Goal: Transaction & Acquisition: Purchase product/service

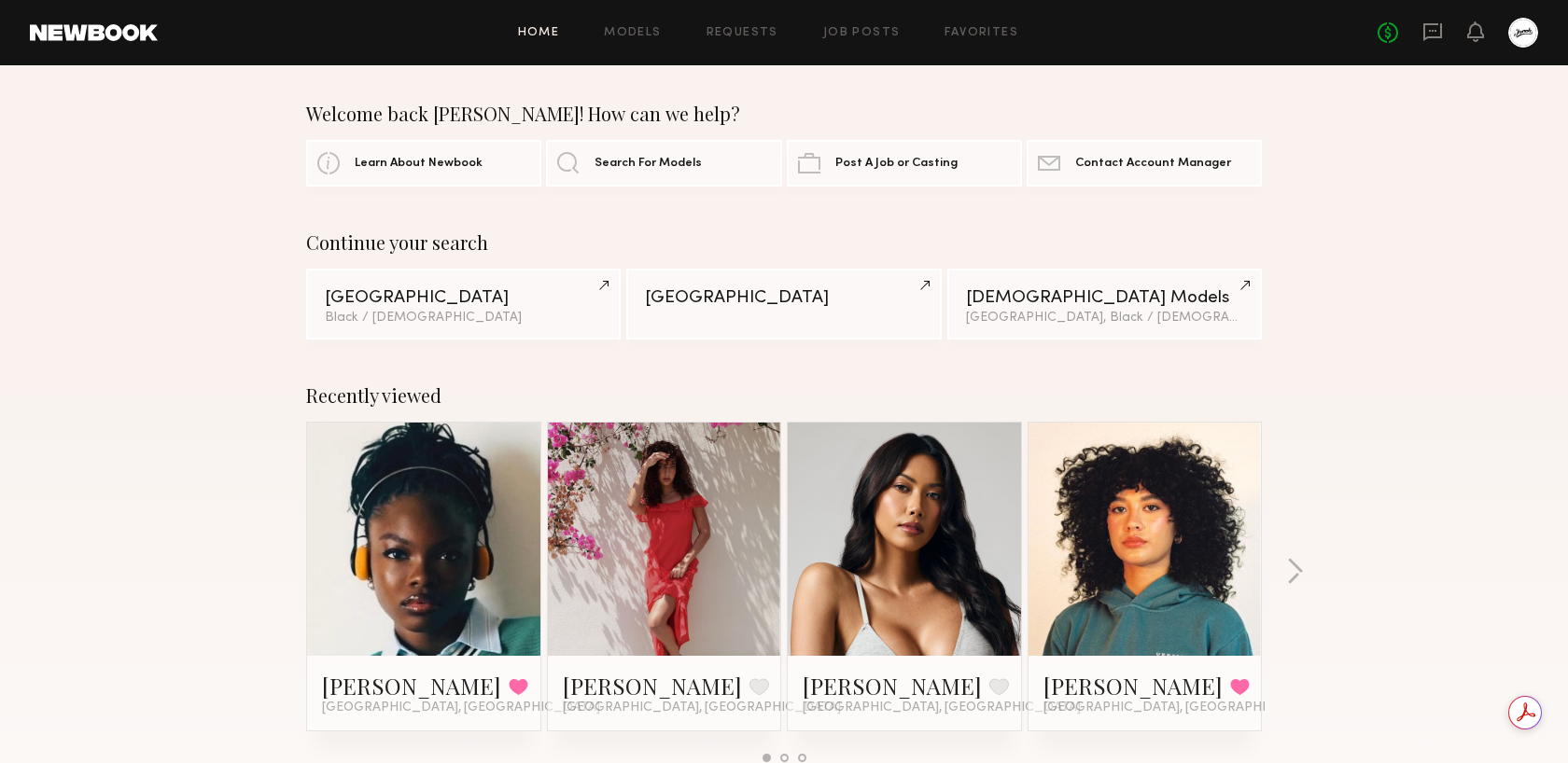
click at [393, 543] on link at bounding box center [424, 539] width 114 height 233
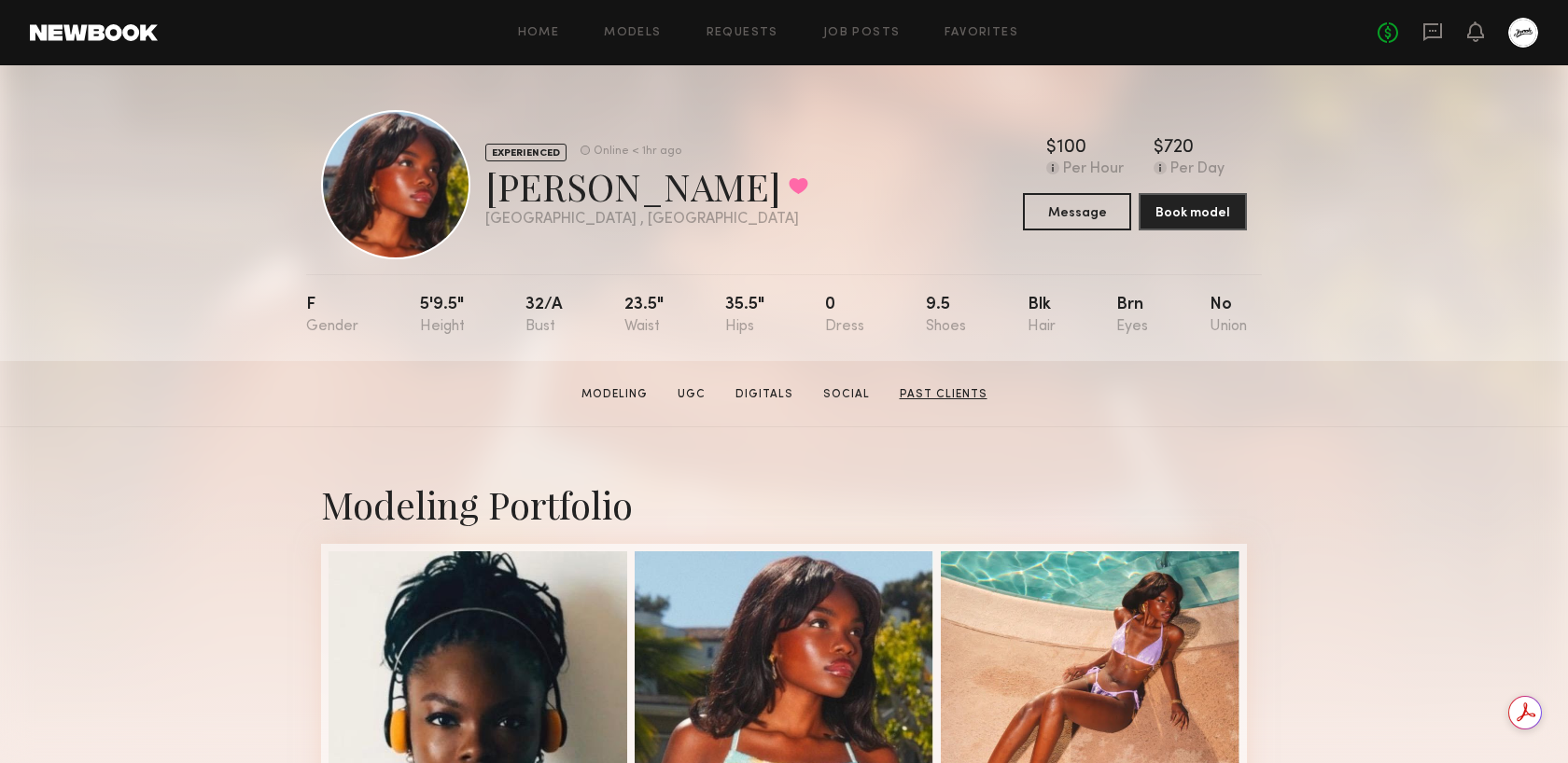
click at [928, 392] on link "Past Clients" at bounding box center [944, 394] width 103 height 17
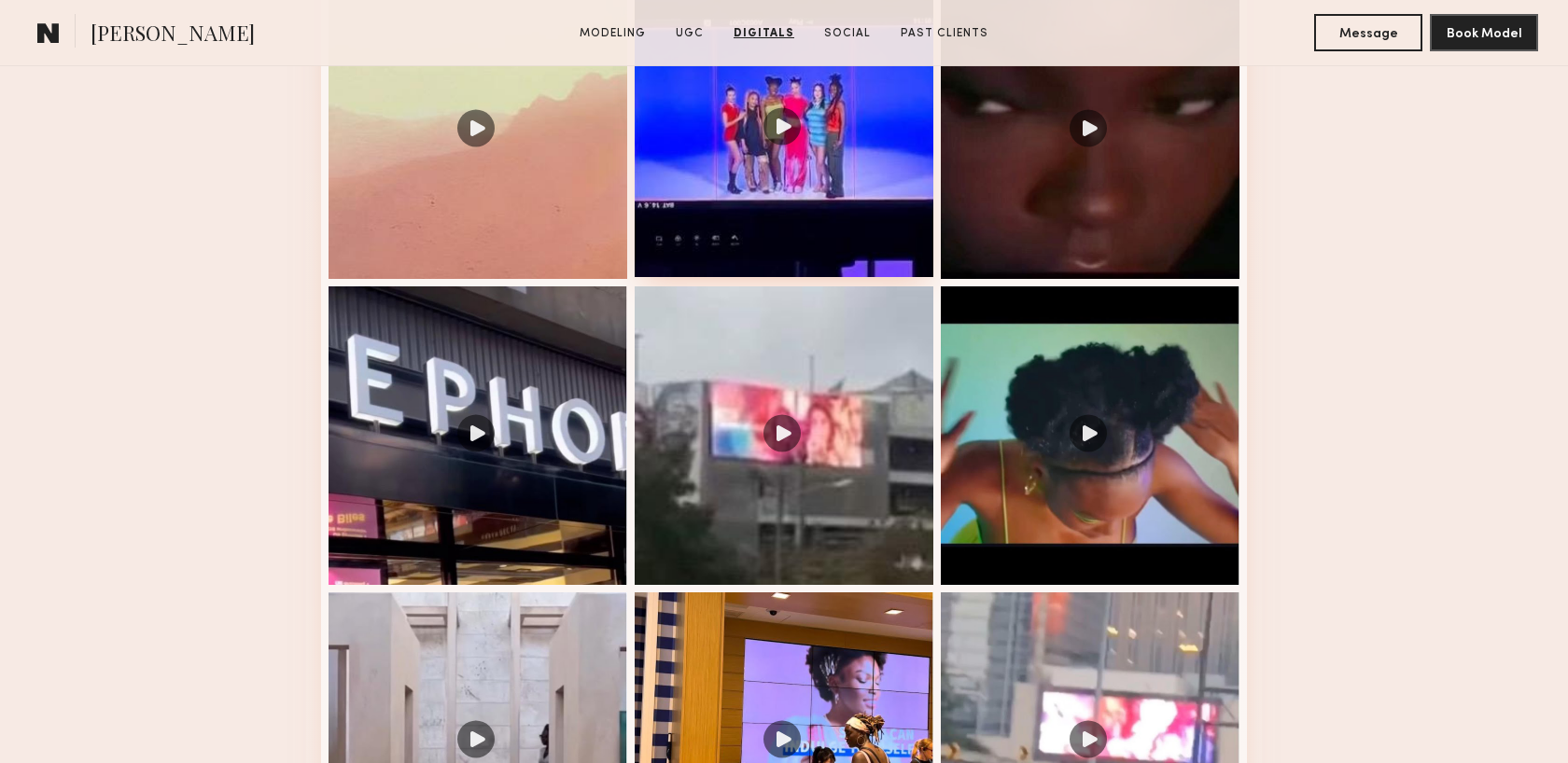
scroll to position [2267, 0]
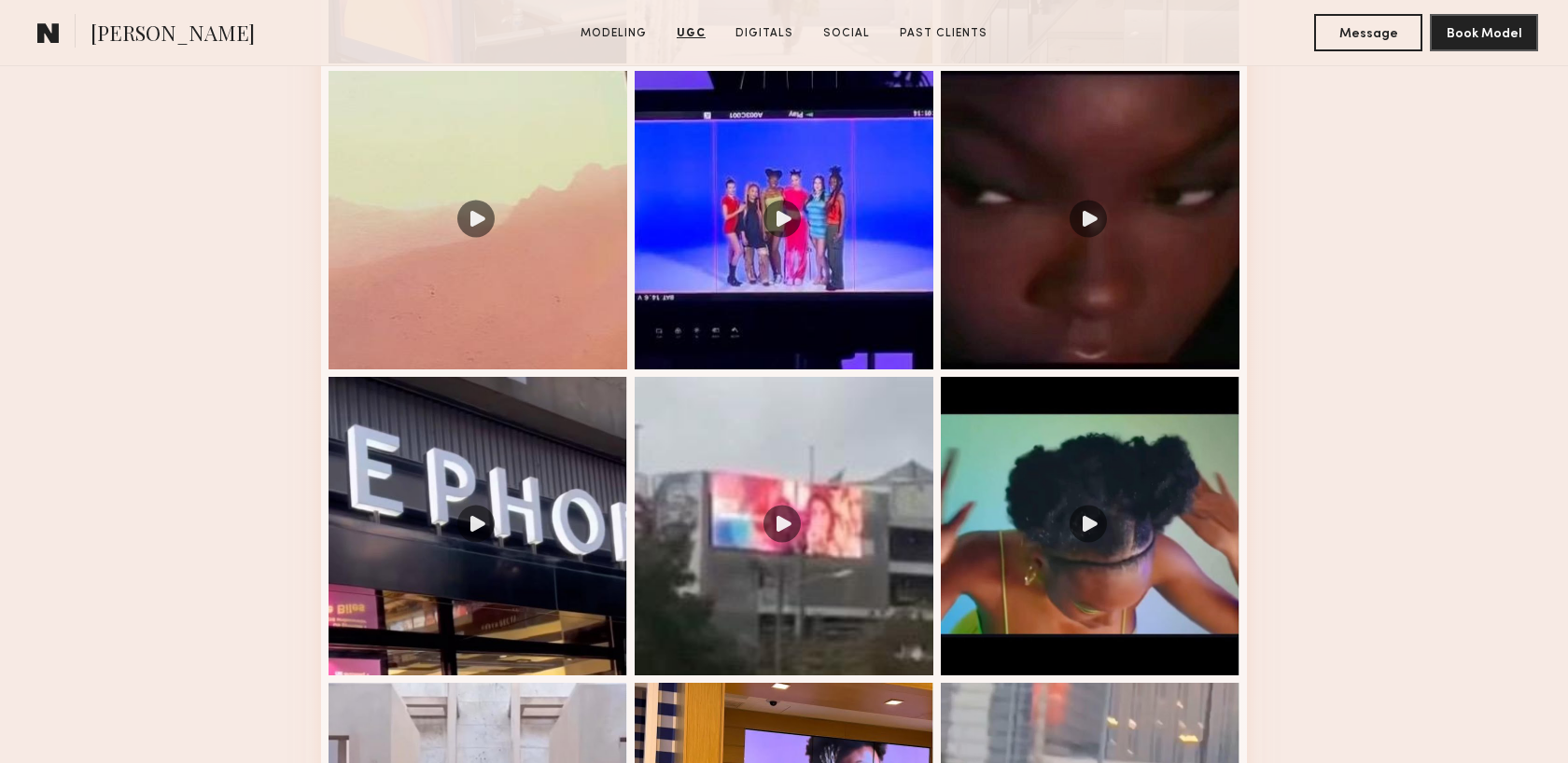
click at [59, 30] on common-icon at bounding box center [48, 32] width 23 height 24
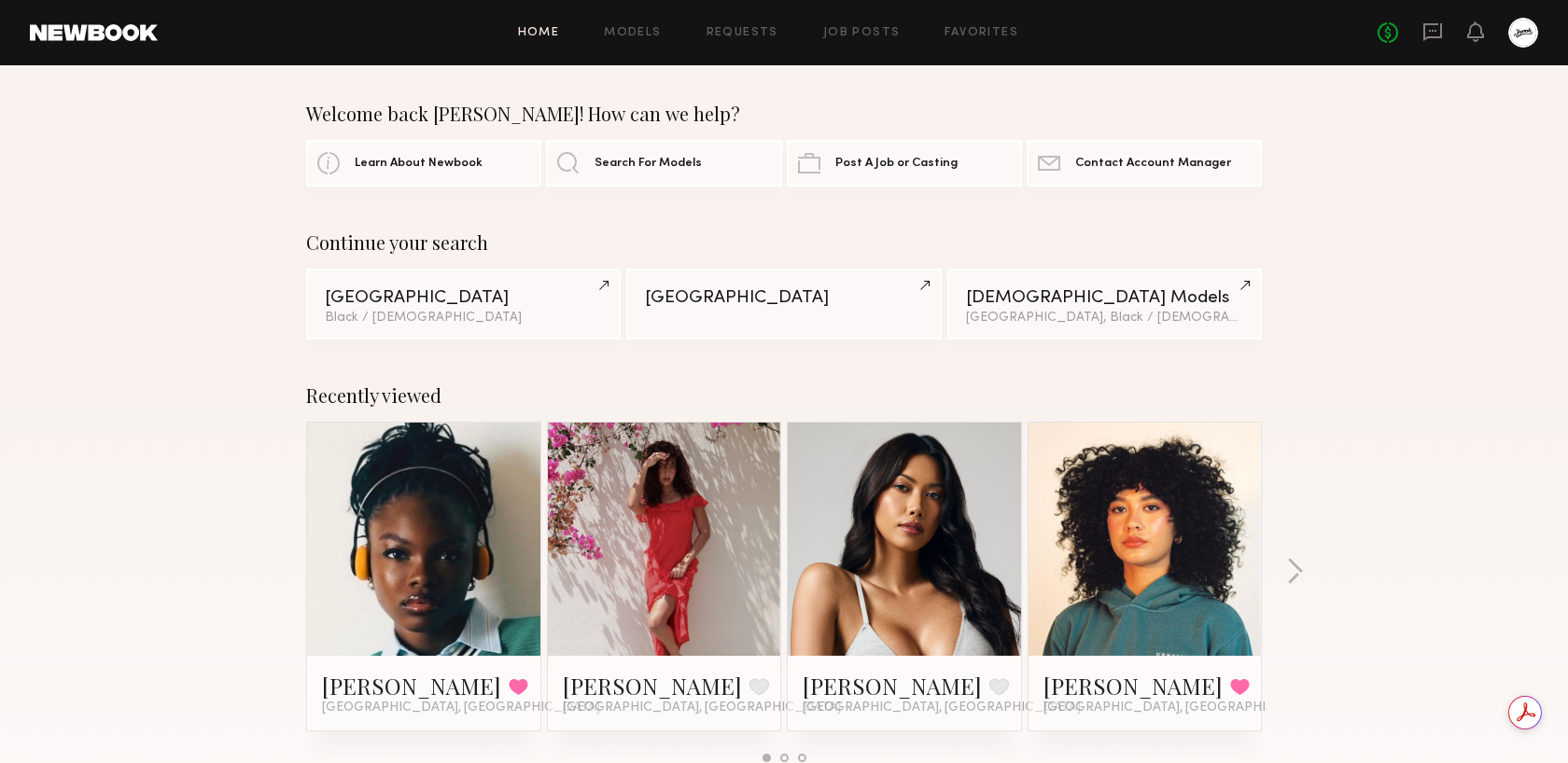
click at [901, 607] on link at bounding box center [904, 539] width 114 height 233
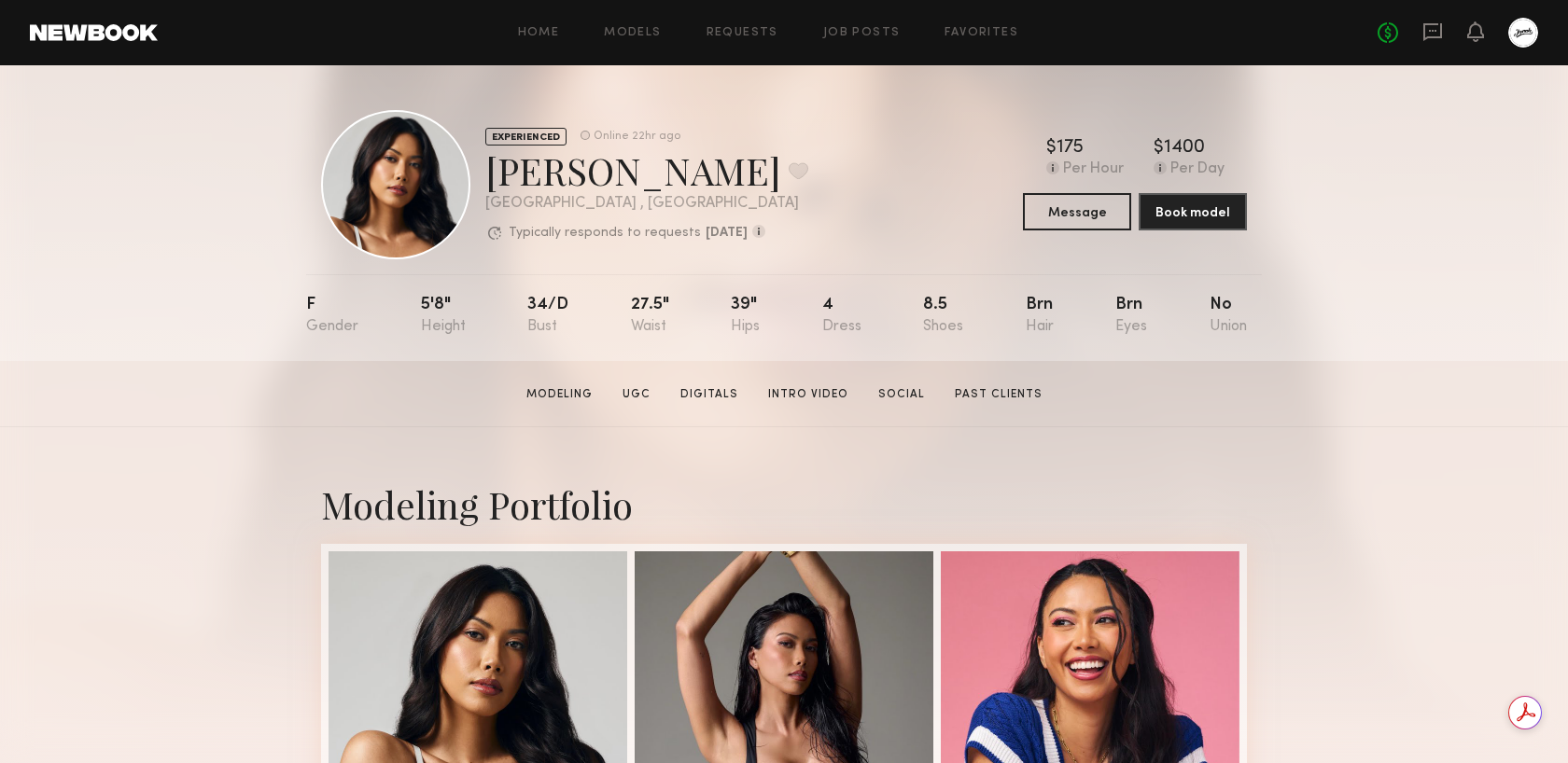
click at [1009, 22] on div "Home Models Requests Job Posts Favorites Sign Out No fees up to $5,000" at bounding box center [848, 32] width 1381 height 30
click at [991, 30] on link "Favorites" at bounding box center [981, 33] width 73 height 12
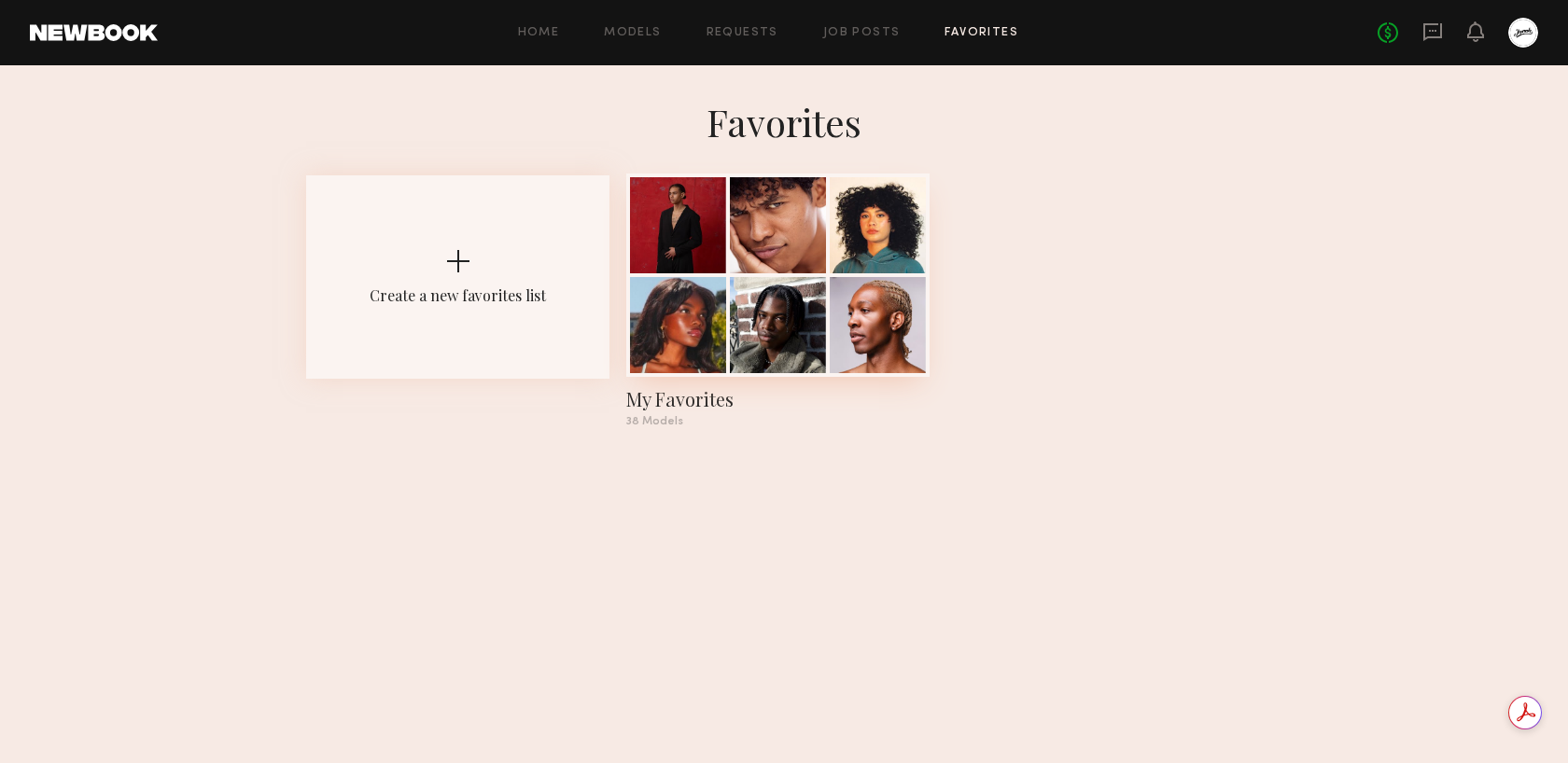
click at [682, 396] on div "My Favorites" at bounding box center [778, 399] width 303 height 26
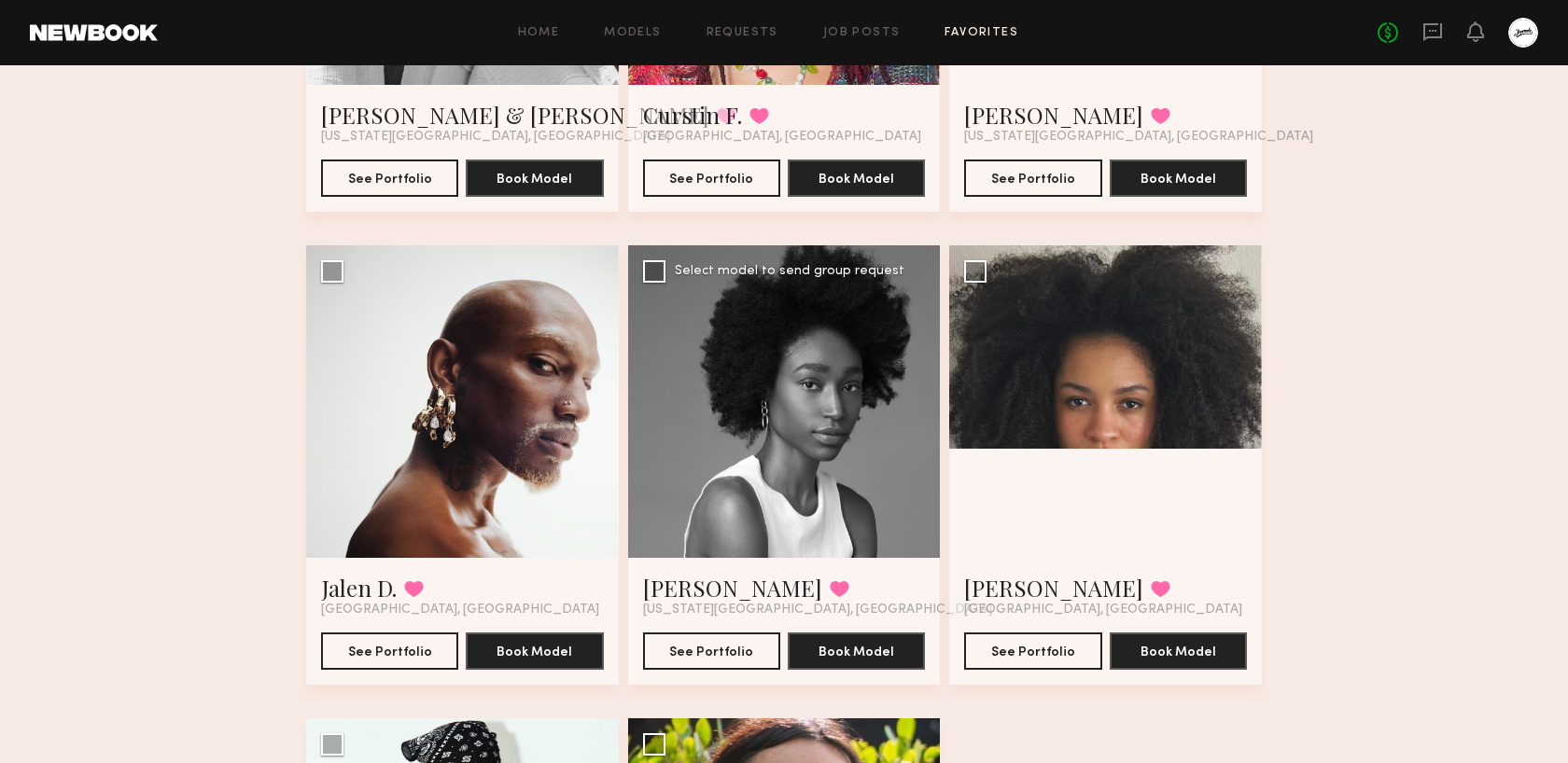
scroll to position [4776, 0]
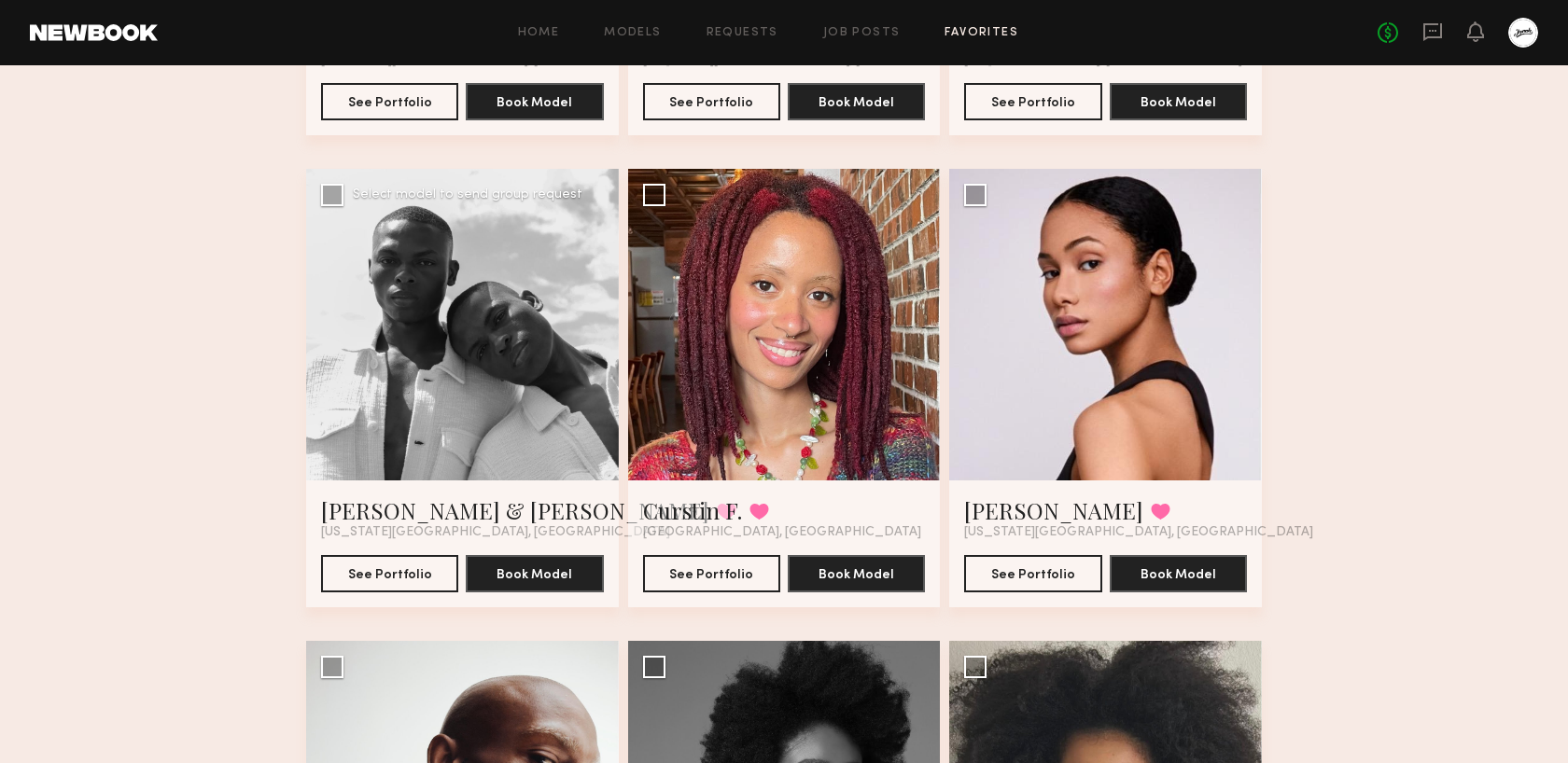
click at [429, 461] on div at bounding box center [462, 325] width 312 height 312
click at [456, 516] on link "Cesar & Douglas D." at bounding box center [515, 510] width 389 height 30
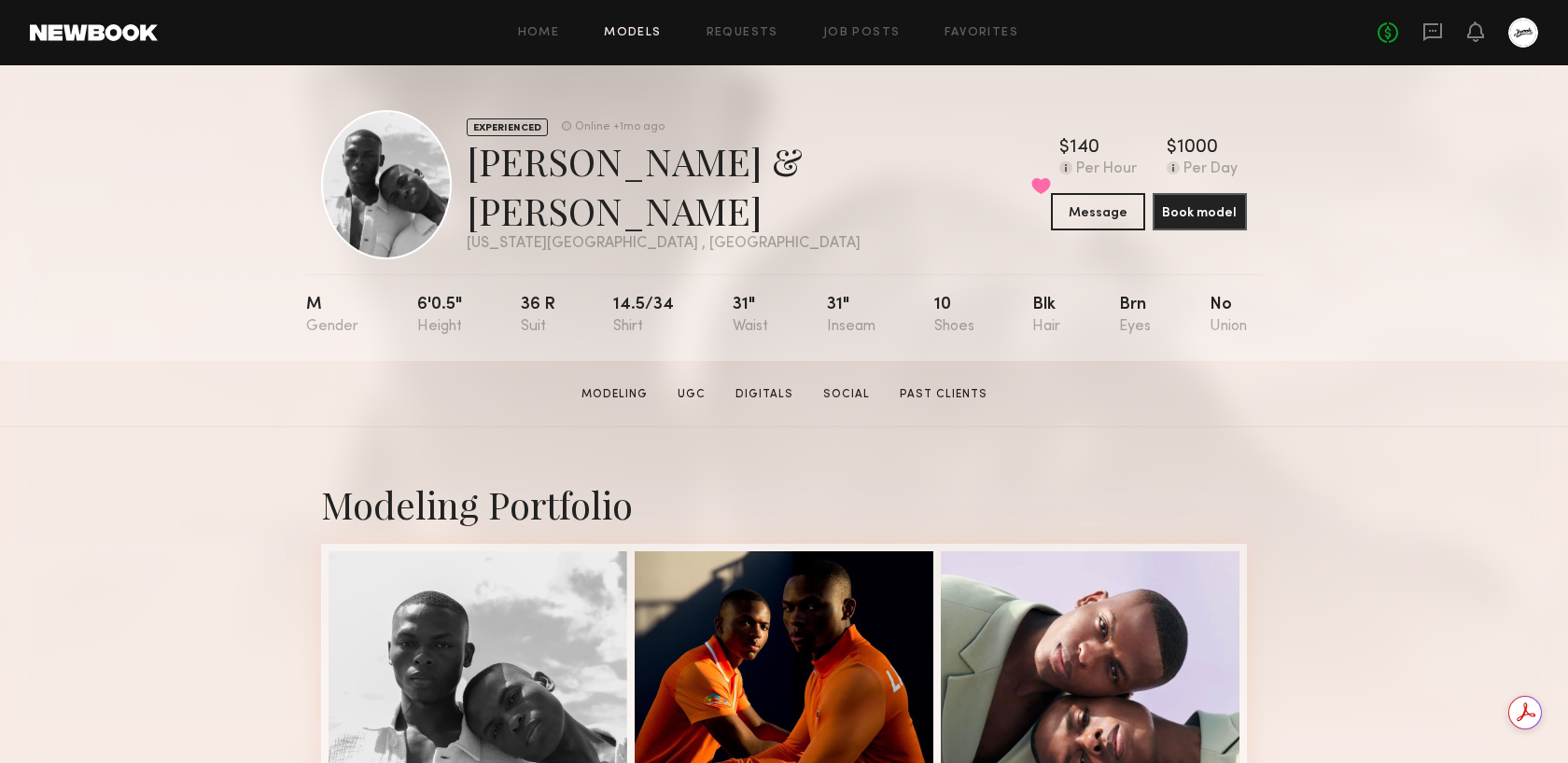
click at [639, 32] on link "Models" at bounding box center [632, 33] width 57 height 12
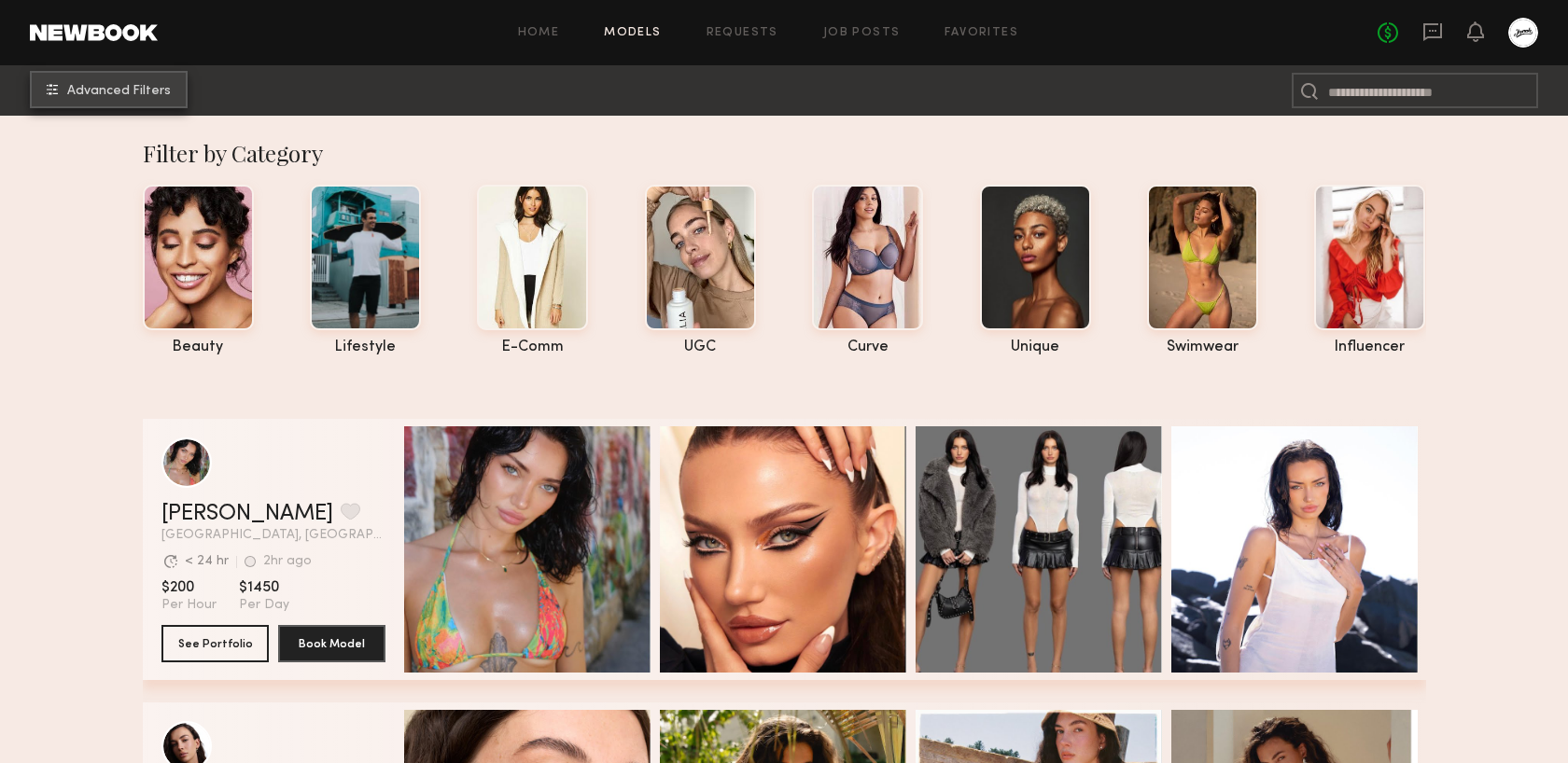
click at [130, 80] on button "Advanced Filters" at bounding box center [109, 89] width 158 height 37
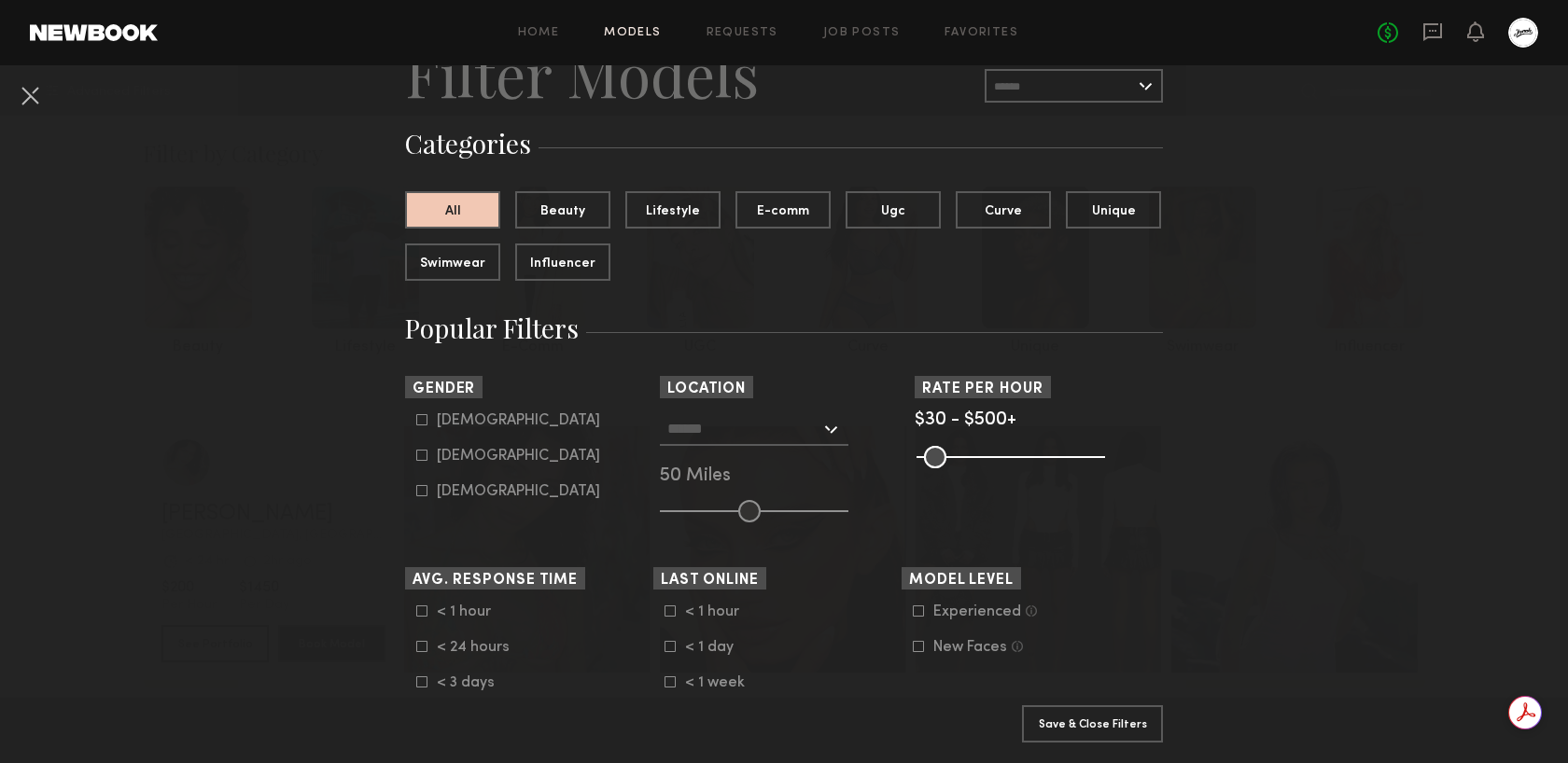
scroll to position [95, 0]
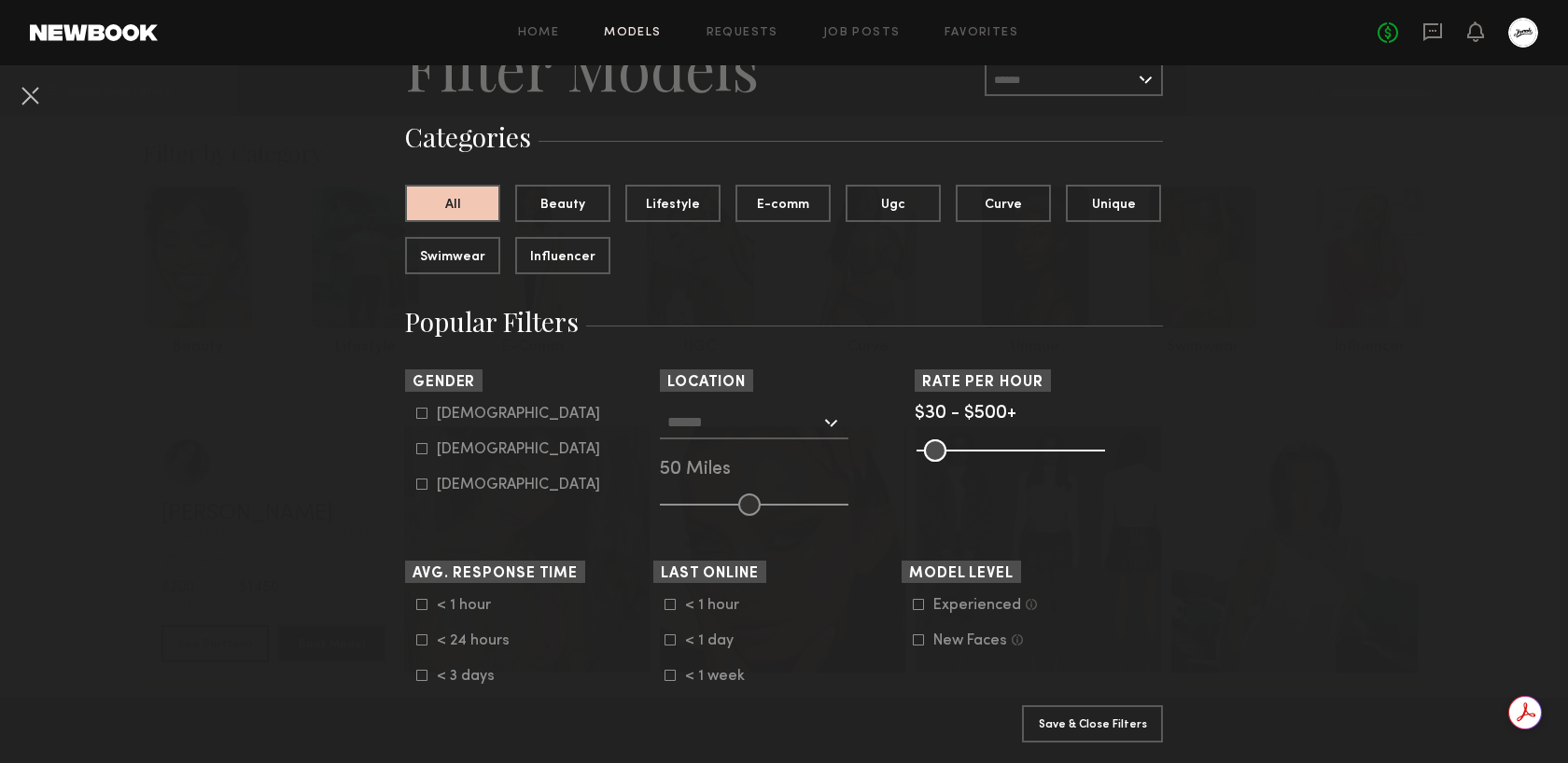
click at [834, 415] on div at bounding box center [754, 423] width 189 height 33
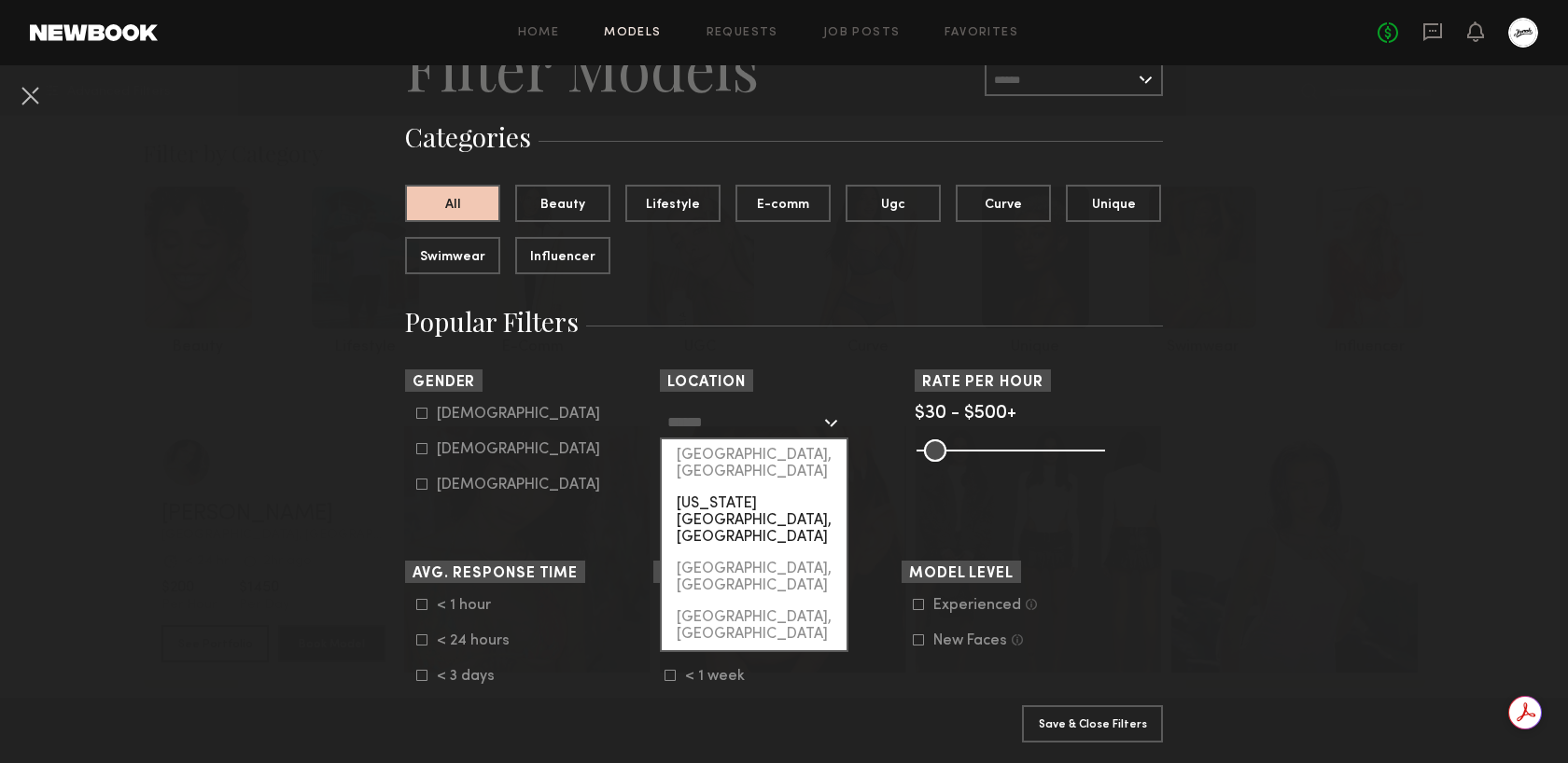
click at [765, 492] on div "[US_STATE][GEOGRAPHIC_DATA], [GEOGRAPHIC_DATA]" at bounding box center [754, 520] width 185 height 66
type input "**********"
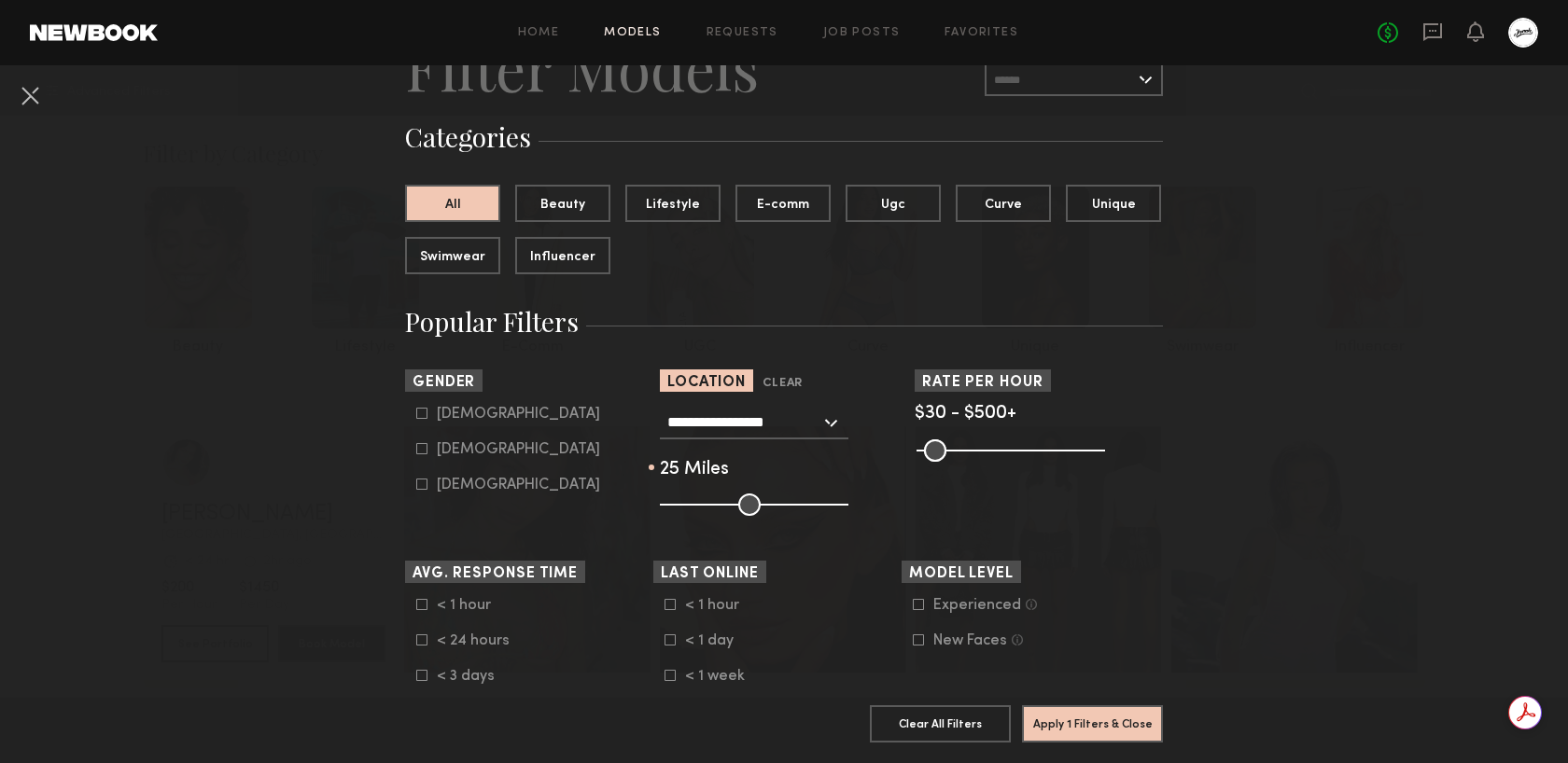
drag, startPoint x: 742, startPoint y: 502, endPoint x: 704, endPoint y: 508, distance: 38.5
type input "**"
click at [704, 508] on input "range" at bounding box center [754, 505] width 189 height 22
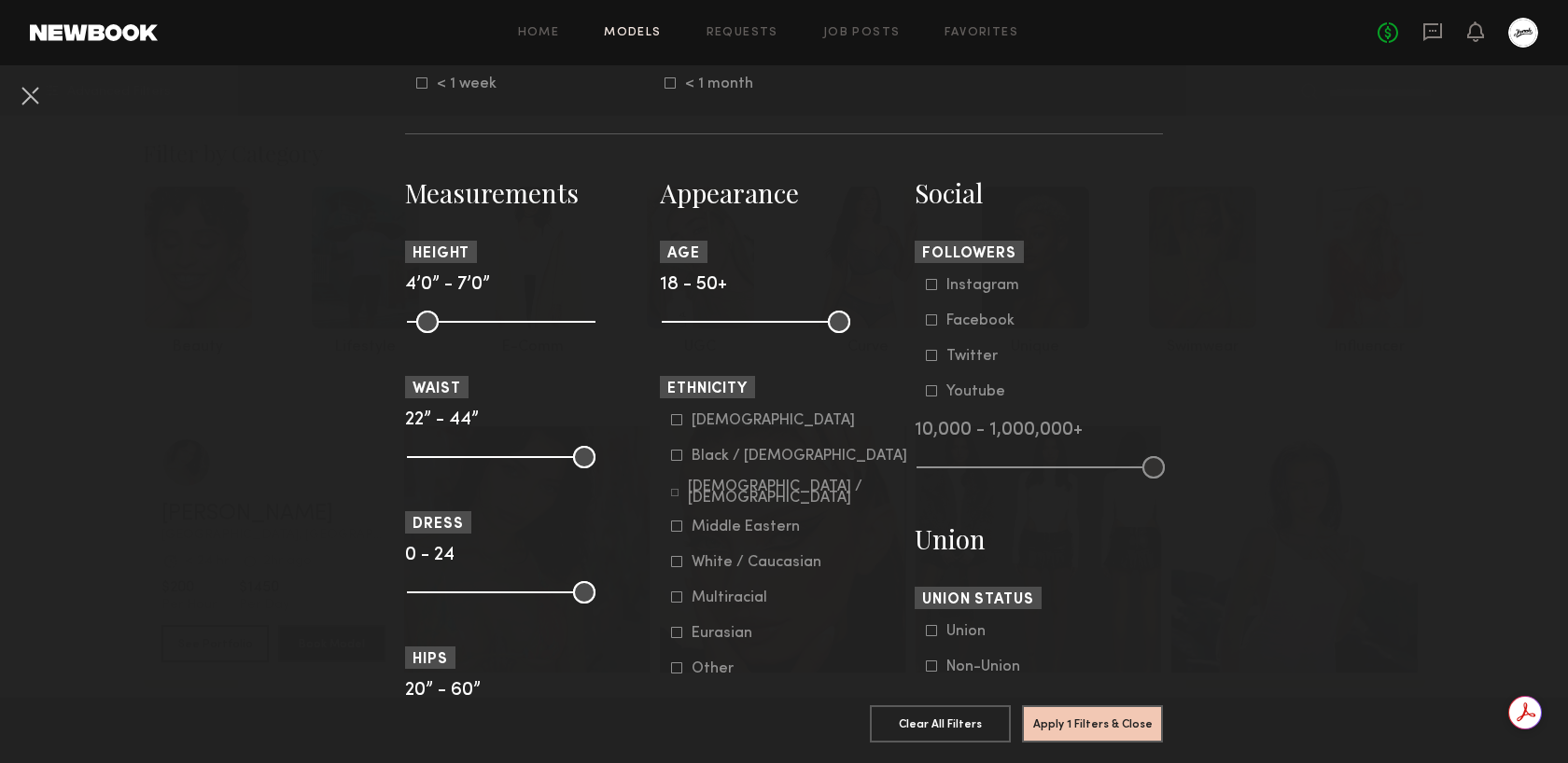
scroll to position [728, 0]
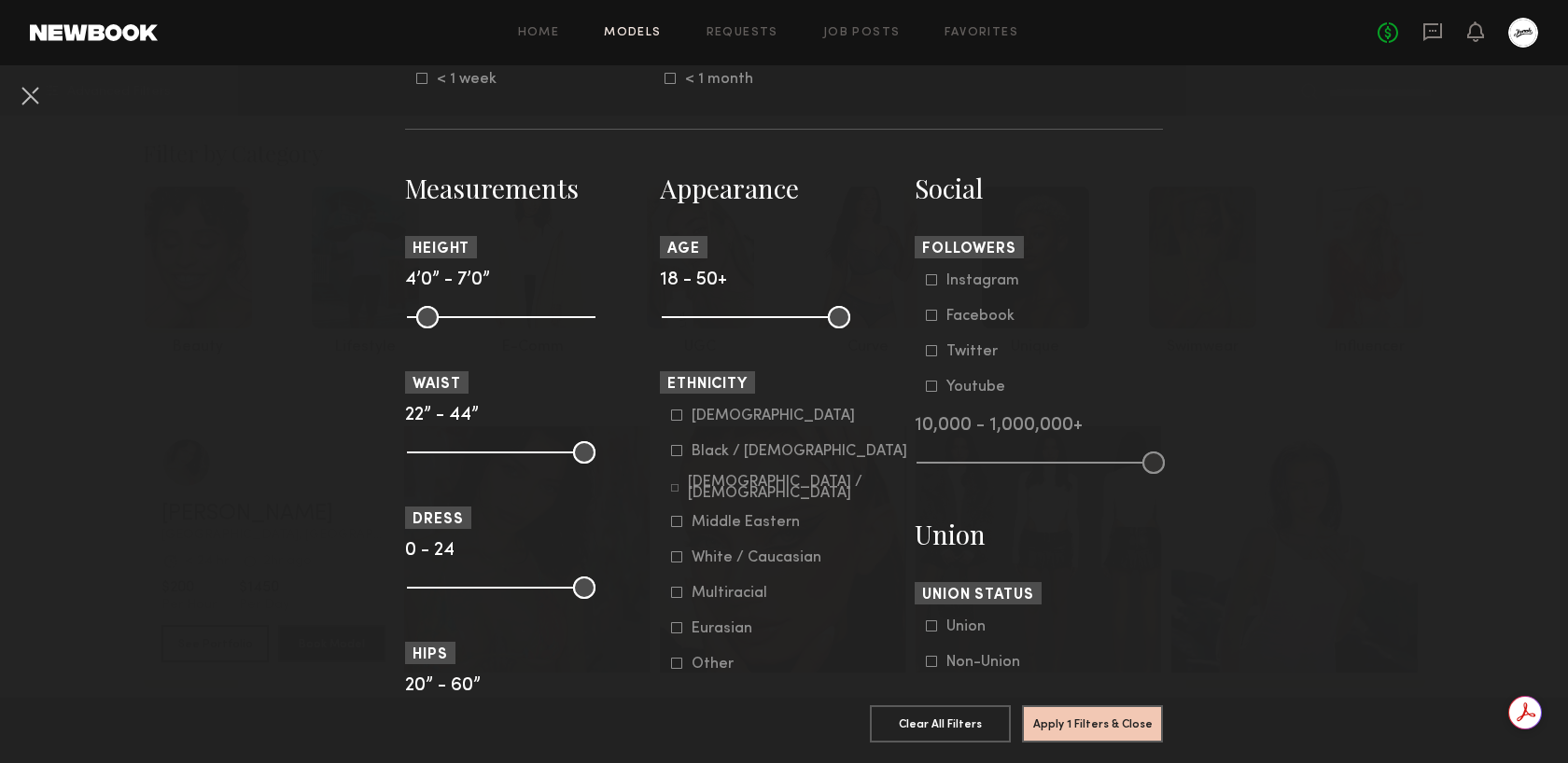
click at [676, 455] on icon at bounding box center [676, 450] width 11 height 11
click at [676, 487] on icon at bounding box center [675, 488] width 8 height 8
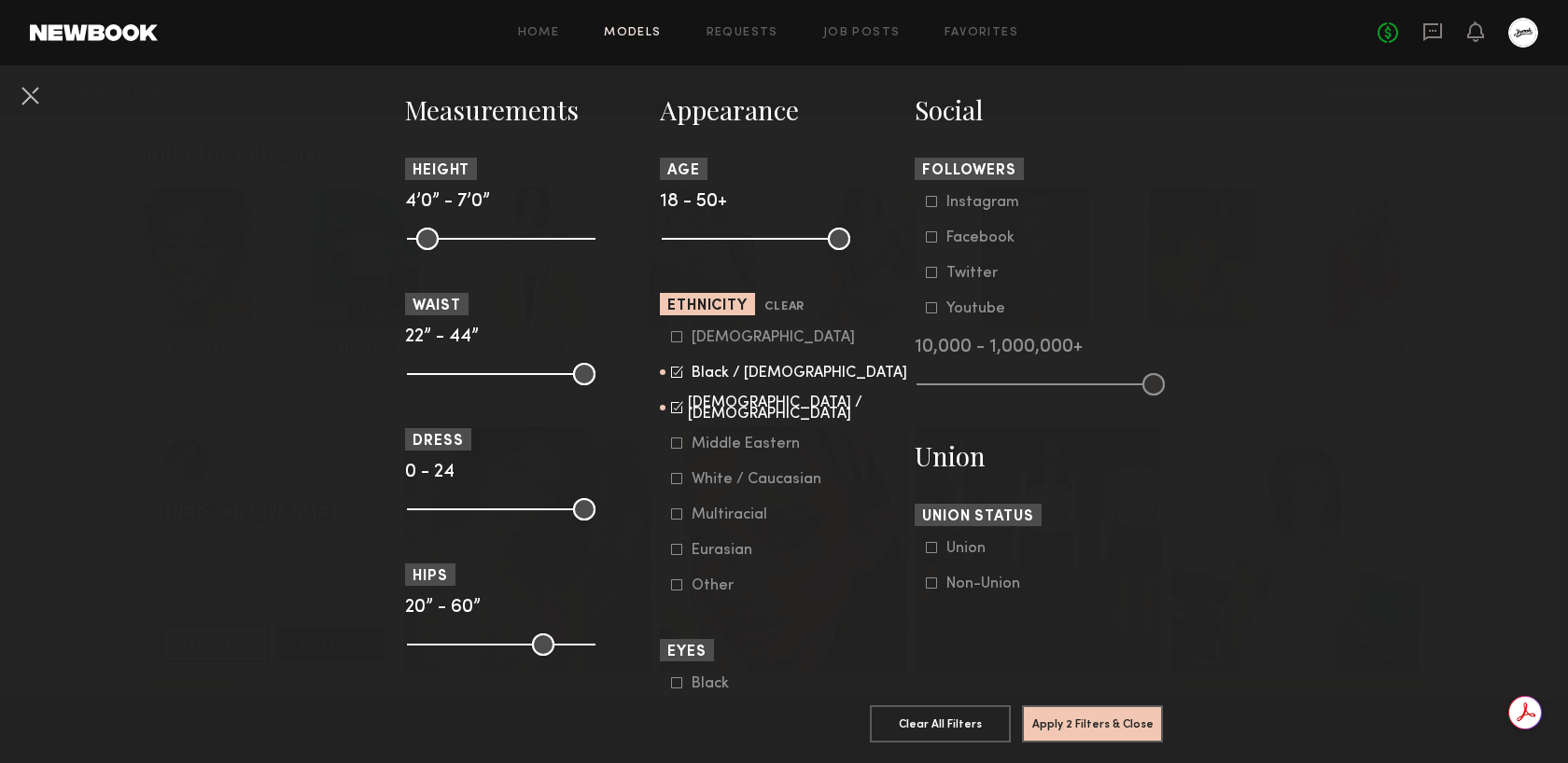
scroll to position [846, 0]
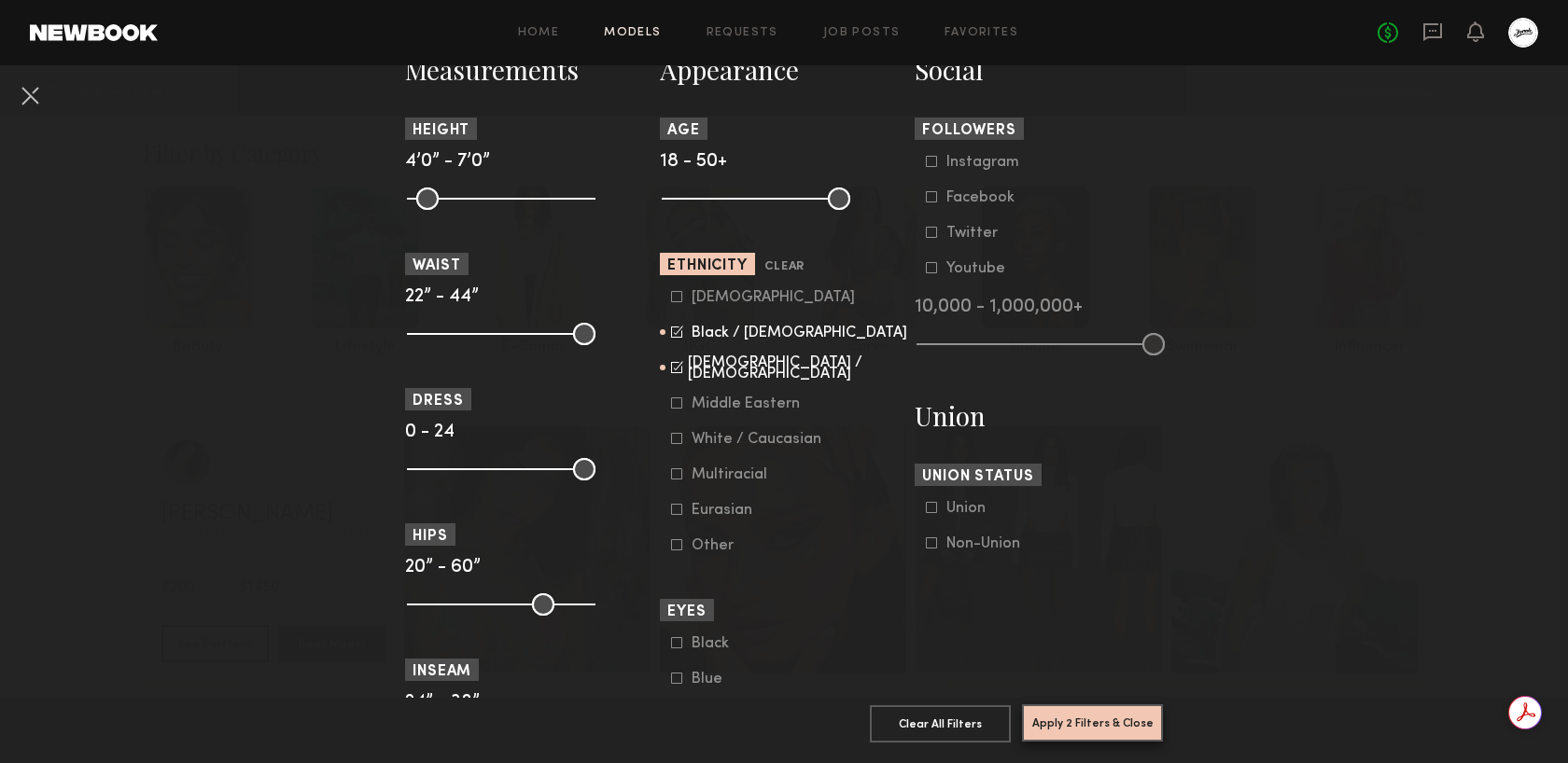
click at [1102, 726] on button "Apply 2 Filters & Close" at bounding box center [1092, 723] width 141 height 37
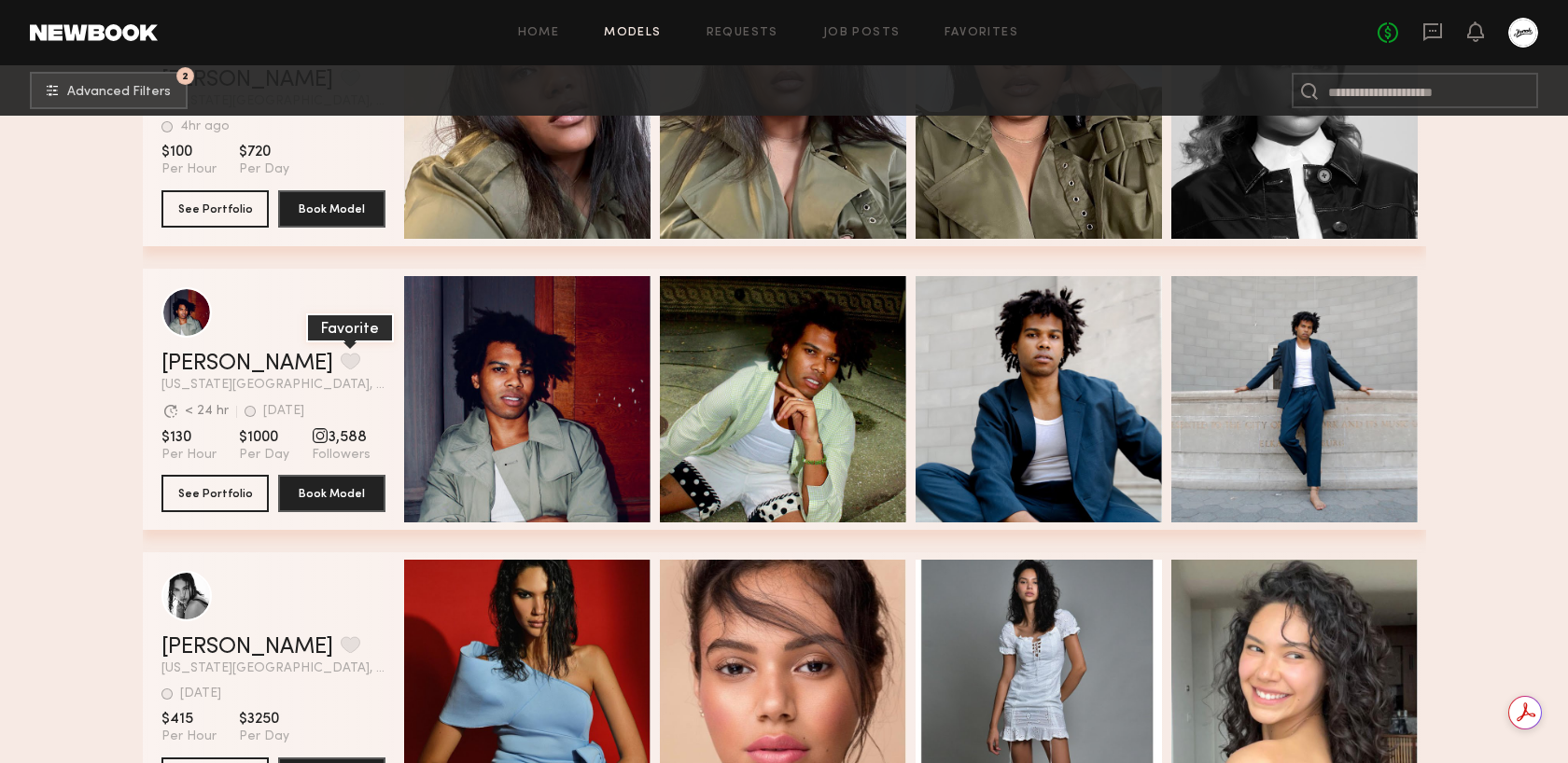
click at [341, 358] on button "grid" at bounding box center [350, 360] width 20 height 17
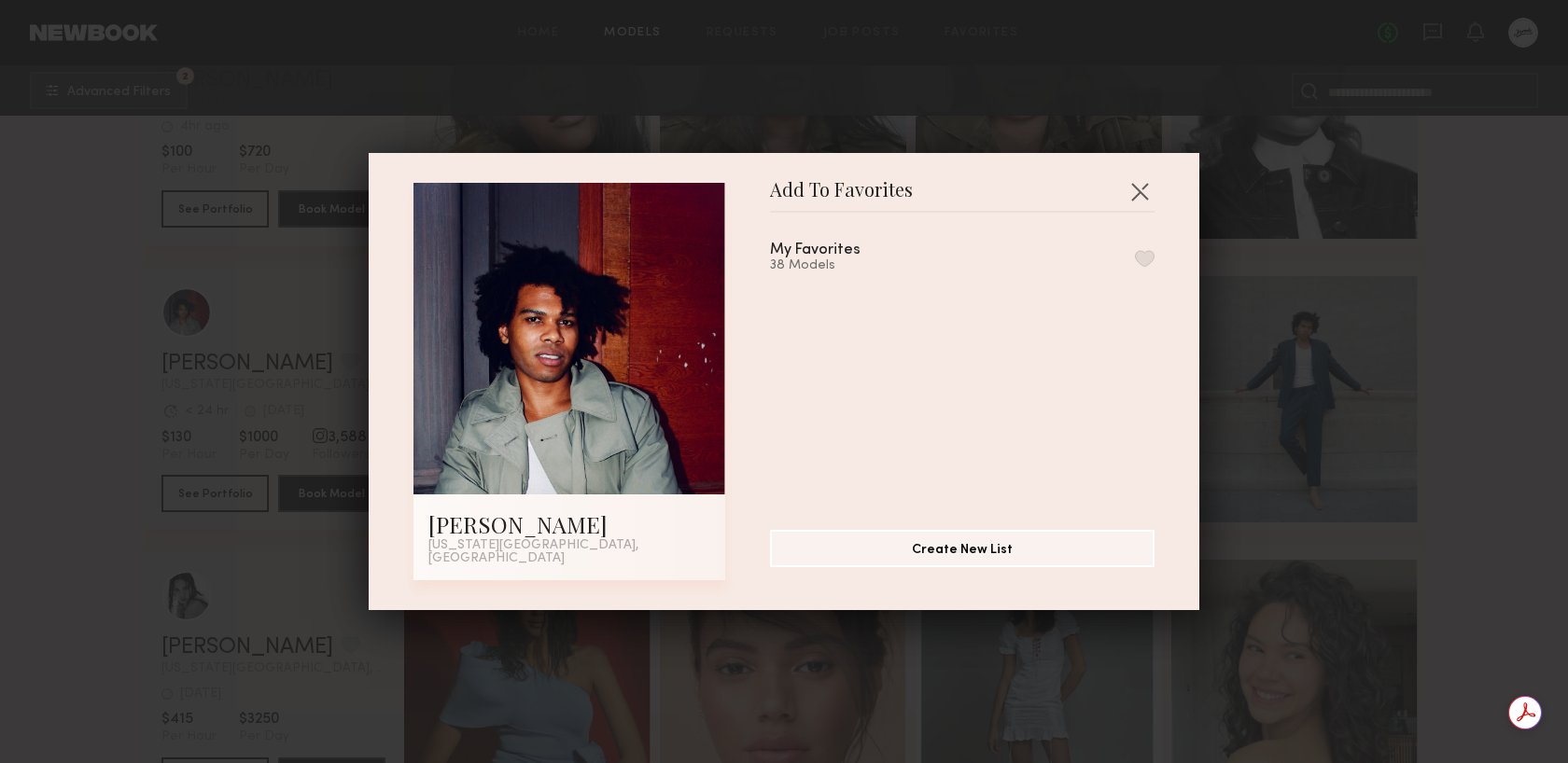
click at [848, 264] on div "38 Models" at bounding box center [838, 265] width 135 height 15
click at [1151, 265] on button "button" at bounding box center [1145, 258] width 20 height 17
click at [1144, 193] on button "button" at bounding box center [1139, 191] width 30 height 30
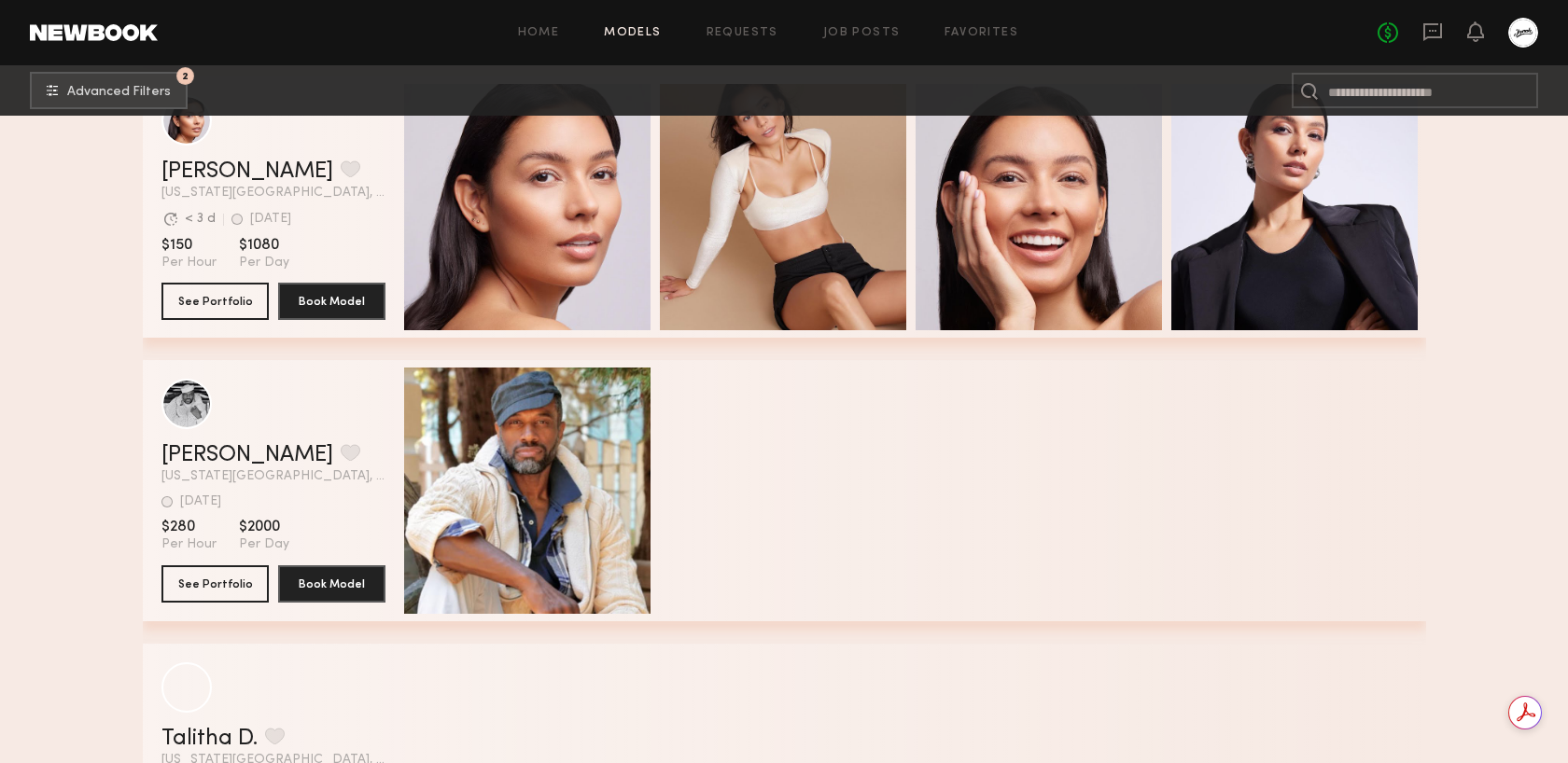
scroll to position [23645, 0]
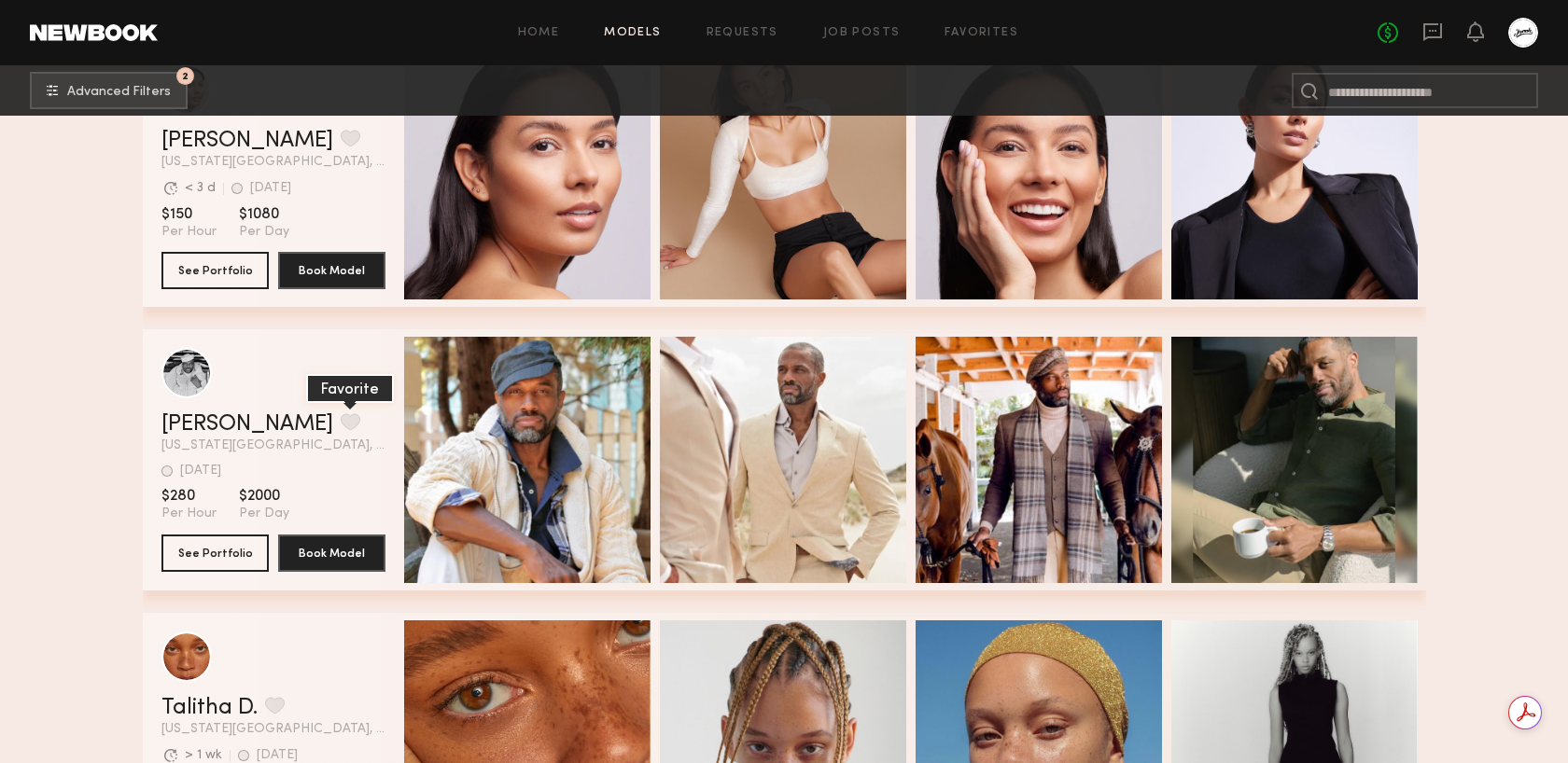
click at [341, 420] on button "grid" at bounding box center [350, 421] width 20 height 17
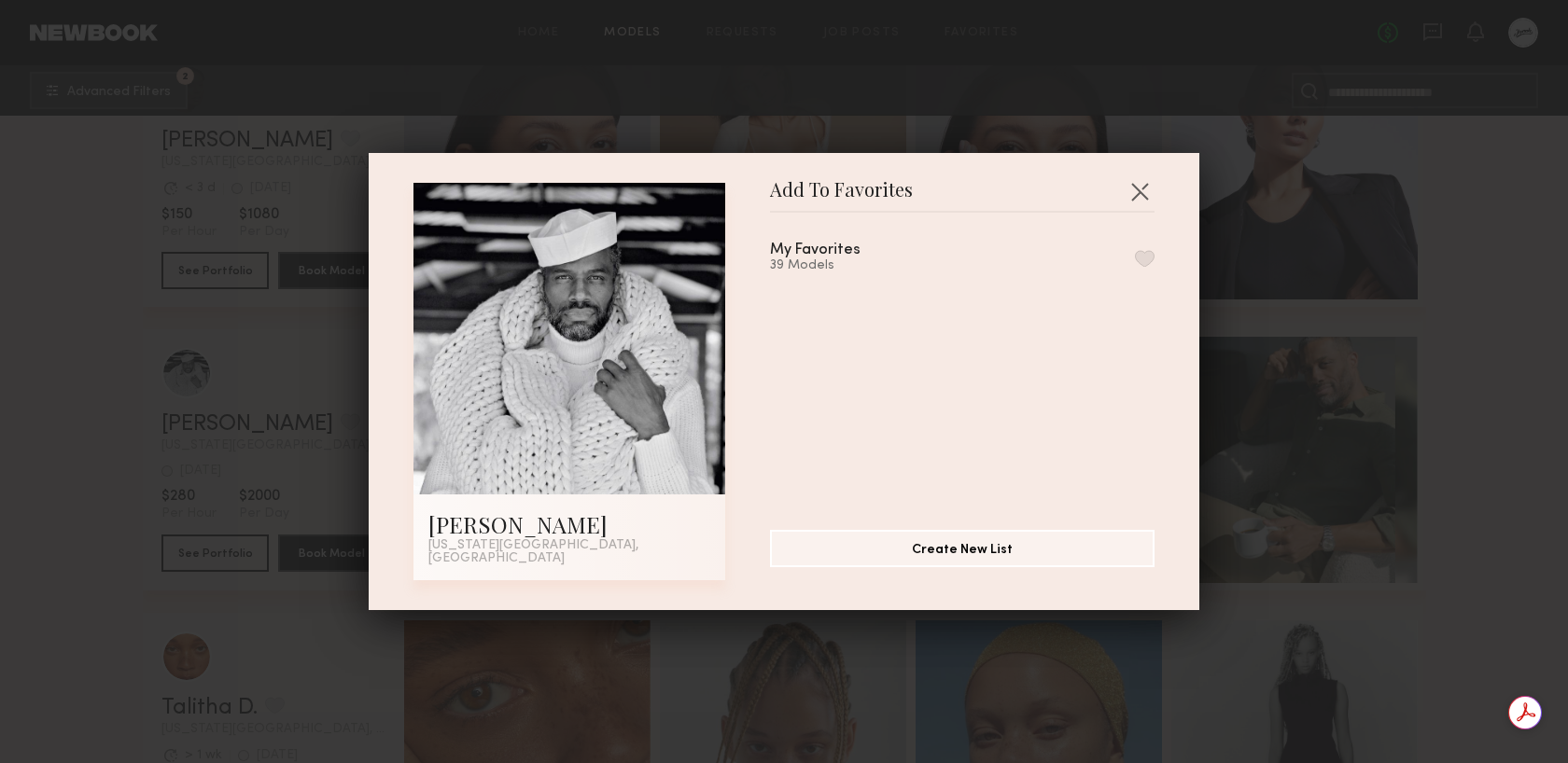
click at [1143, 266] on button "button" at bounding box center [1145, 258] width 20 height 17
click at [1147, 198] on button "button" at bounding box center [1139, 191] width 30 height 30
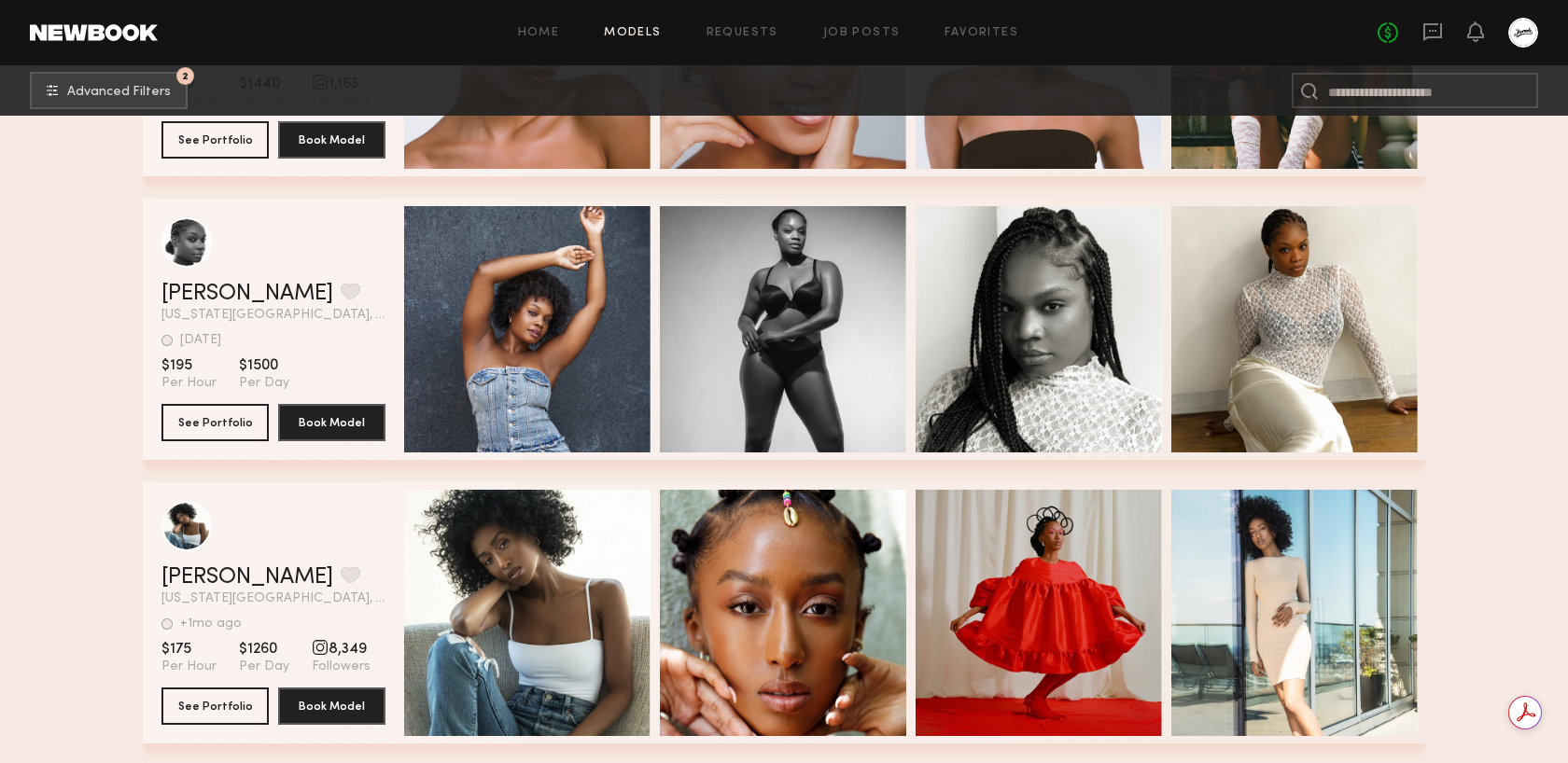
scroll to position [27417, 0]
